Goal: Navigation & Orientation: Find specific page/section

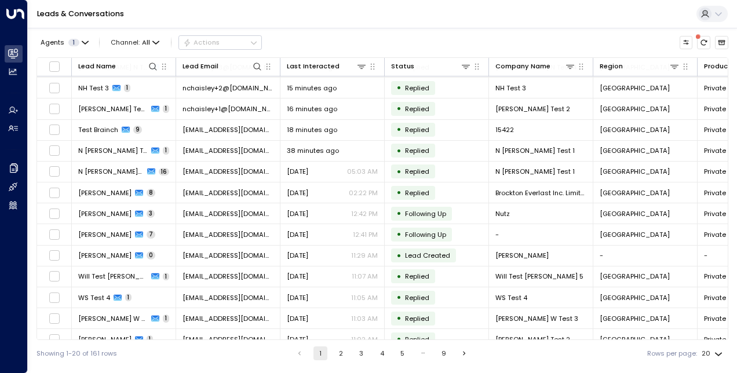
scroll to position [155, 0]
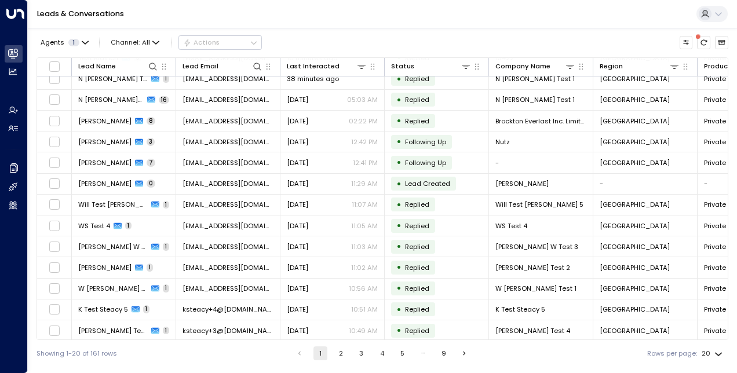
click at [342, 346] on div "Showing 1-20 of 161 rows 1 2 3 4 5 … 9 Rows per page: 20 **" at bounding box center [383, 353] width 692 height 27
click at [342, 348] on button "2" at bounding box center [341, 354] width 14 height 14
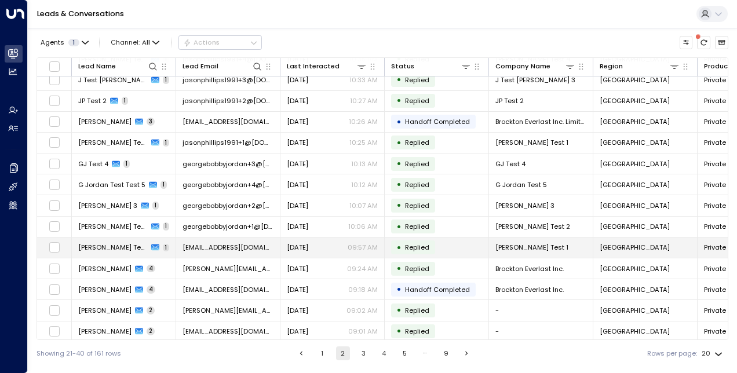
scroll to position [155, 0]
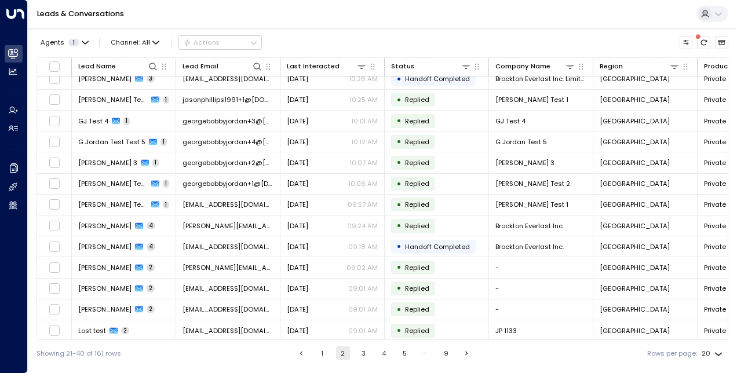
click at [361, 355] on button "3" at bounding box center [364, 354] width 14 height 14
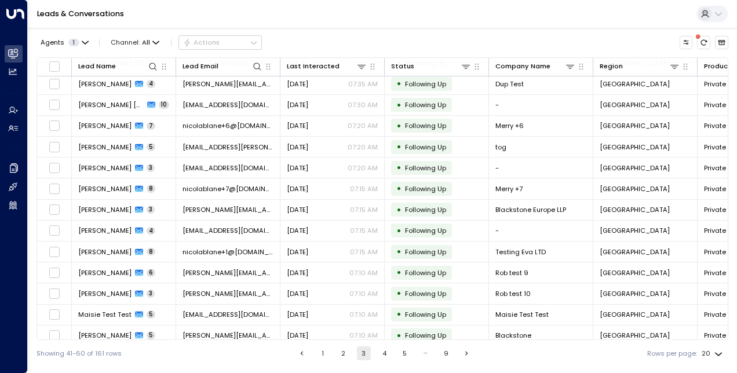
scroll to position [155, 0]
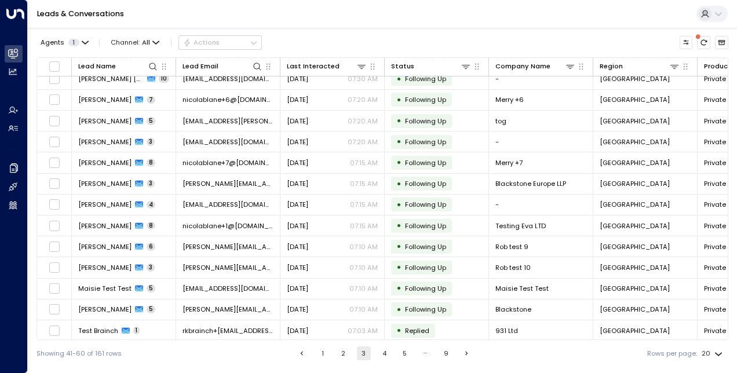
click at [387, 358] on button "4" at bounding box center [384, 354] width 14 height 14
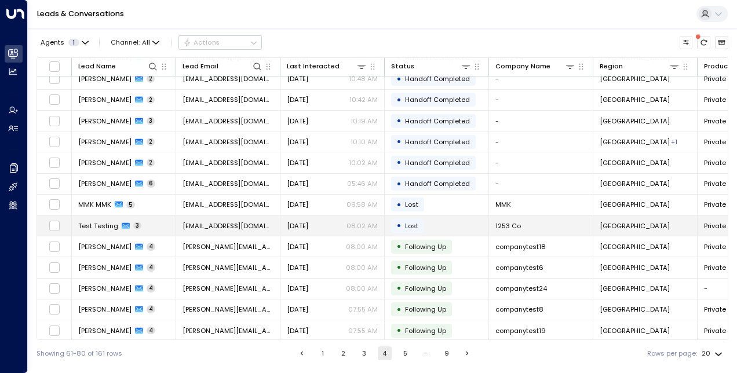
scroll to position [154, 0]
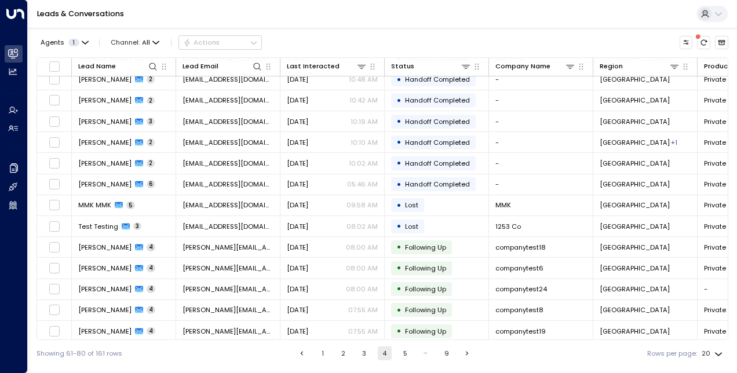
click at [405, 354] on button "5" at bounding box center [405, 354] width 14 height 14
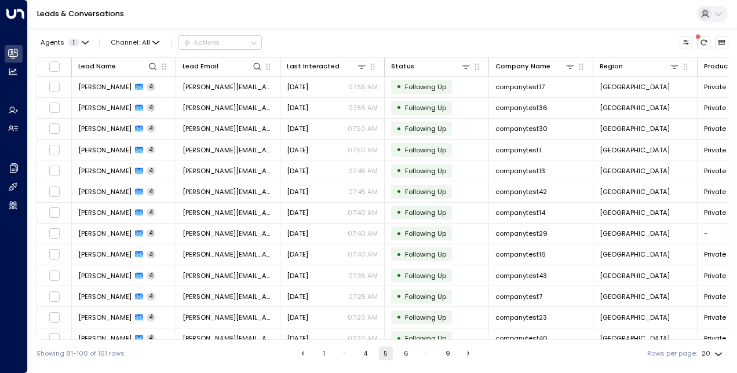
scroll to position [155, 0]
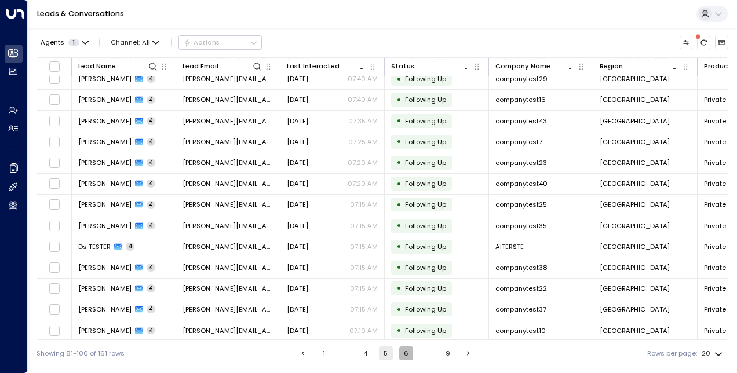
click at [406, 355] on button "6" at bounding box center [406, 354] width 14 height 14
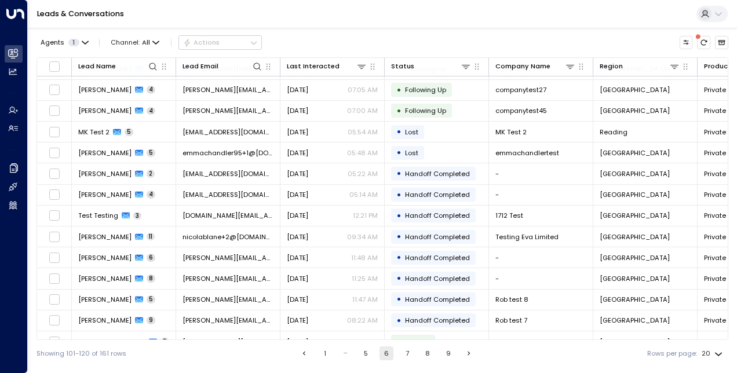
scroll to position [155, 0]
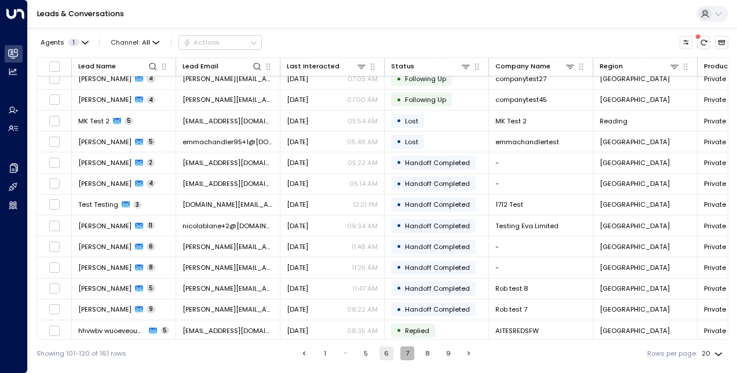
click at [405, 354] on button "7" at bounding box center [408, 354] width 14 height 14
